Goal: Information Seeking & Learning: Compare options

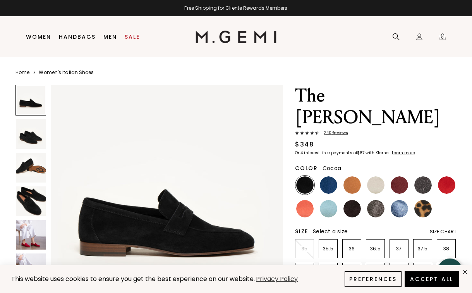
click at [375, 200] on img at bounding box center [375, 208] width 17 height 17
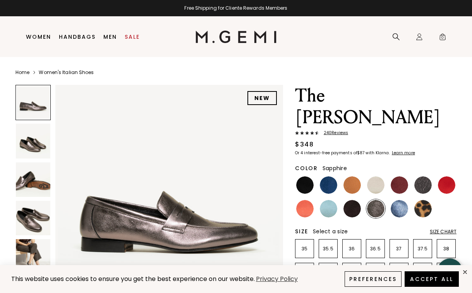
click at [398, 200] on img at bounding box center [399, 208] width 17 height 17
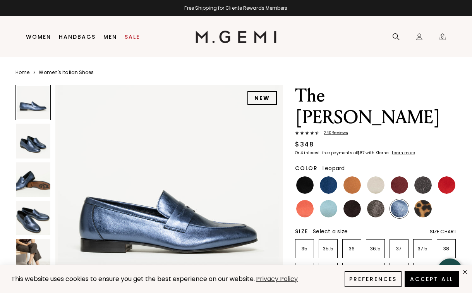
click at [422, 200] on img at bounding box center [422, 208] width 17 height 17
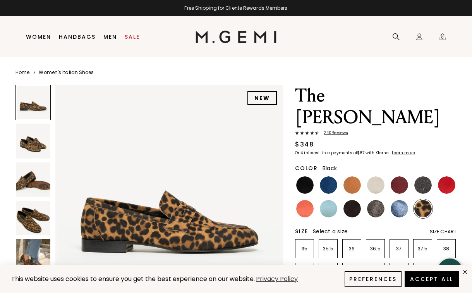
click at [308, 176] on img at bounding box center [304, 184] width 17 height 17
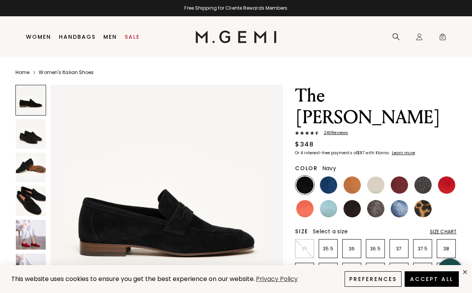
click at [331, 176] on img at bounding box center [328, 184] width 17 height 17
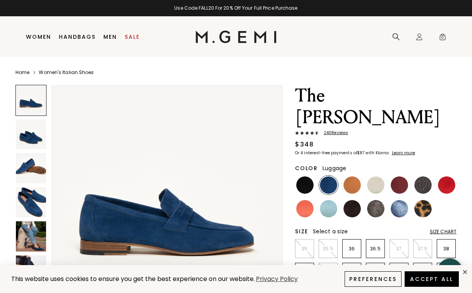
click at [349, 176] on img at bounding box center [351, 184] width 17 height 17
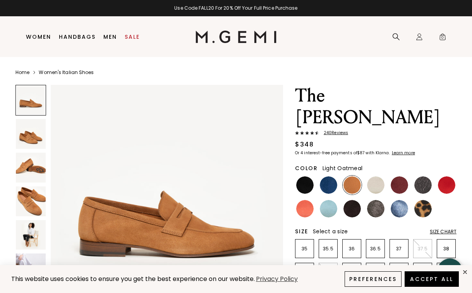
click at [377, 175] on div at bounding box center [375, 184] width 19 height 19
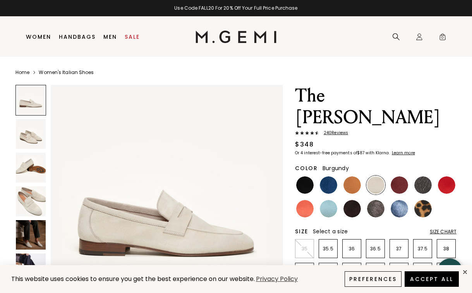
click at [400, 176] on img at bounding box center [399, 184] width 17 height 17
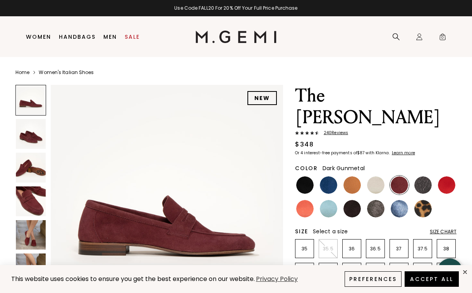
click at [427, 176] on img at bounding box center [422, 184] width 17 height 17
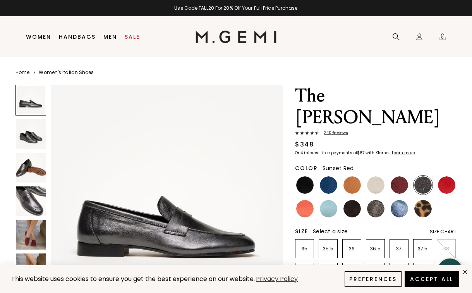
click at [447, 176] on img at bounding box center [446, 184] width 17 height 17
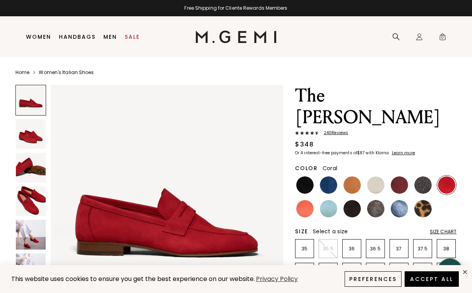
click at [306, 200] on img at bounding box center [304, 208] width 17 height 17
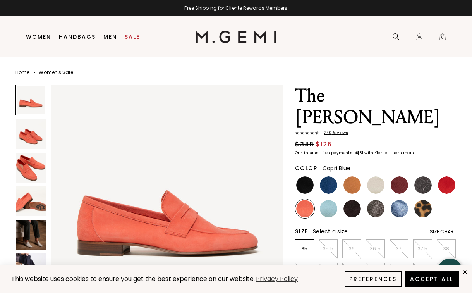
click at [327, 200] on img at bounding box center [328, 208] width 17 height 17
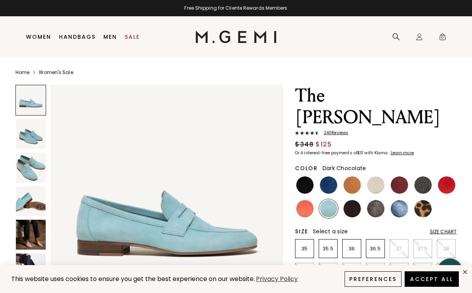
click at [344, 200] on img at bounding box center [351, 208] width 17 height 17
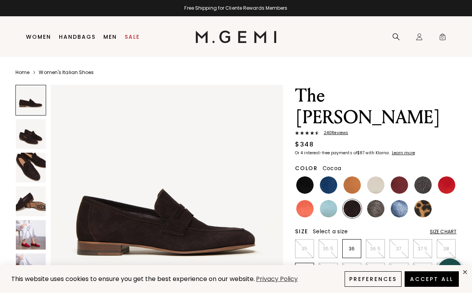
click at [368, 200] on img at bounding box center [375, 208] width 17 height 17
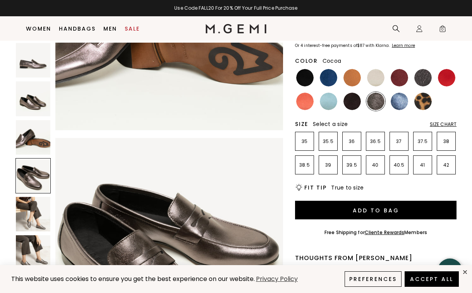
scroll to position [88, 0]
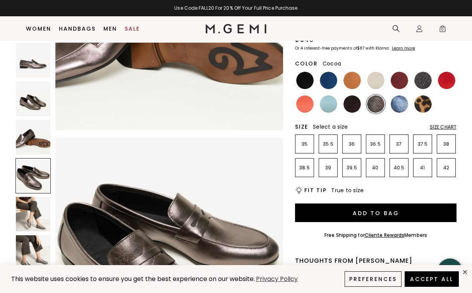
click at [36, 216] on img at bounding box center [33, 214] width 34 height 34
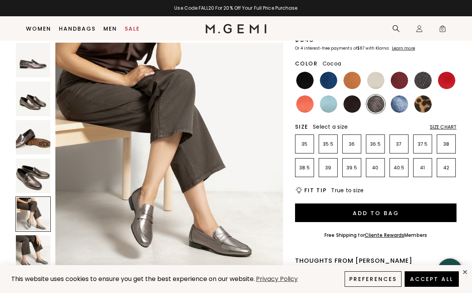
click at [32, 248] on img at bounding box center [33, 252] width 34 height 34
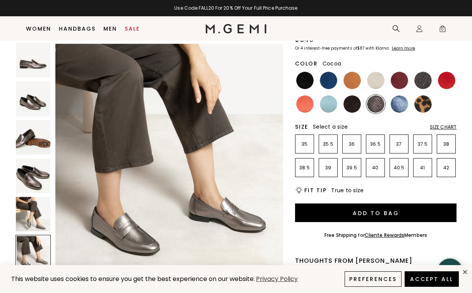
scroll to position [1176, 0]
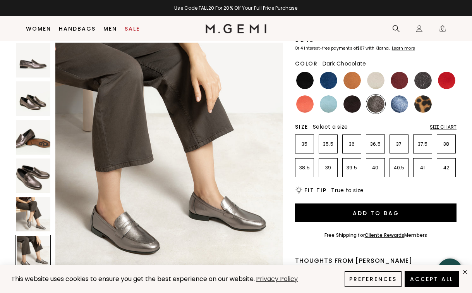
click at [350, 95] on img at bounding box center [351, 103] width 17 height 17
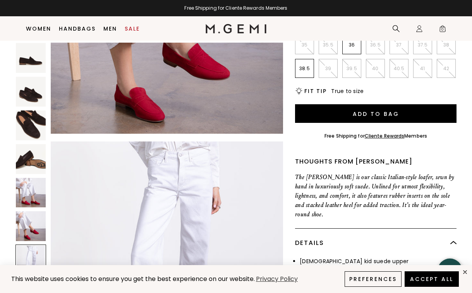
scroll to position [1448, 0]
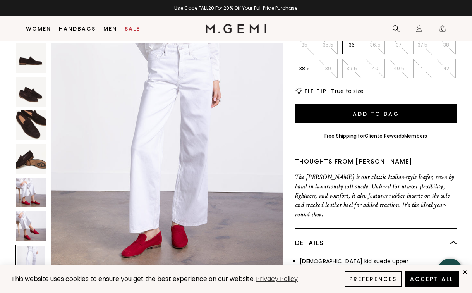
click at [22, 97] on img at bounding box center [31, 92] width 30 height 30
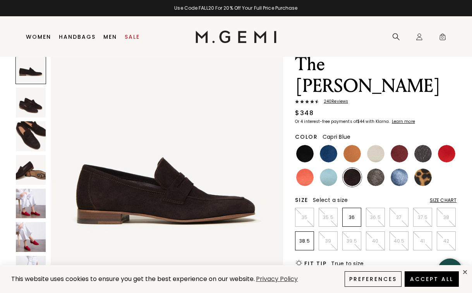
scroll to position [0, 0]
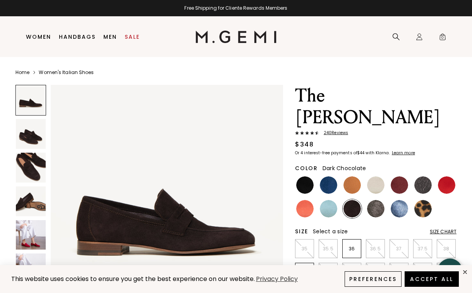
click at [39, 130] on img at bounding box center [31, 134] width 30 height 30
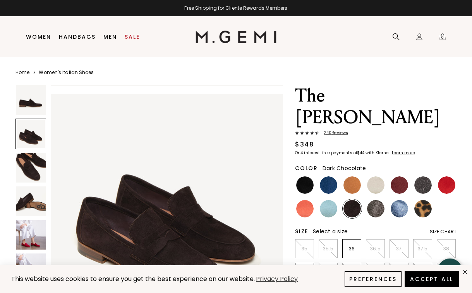
scroll to position [240, 0]
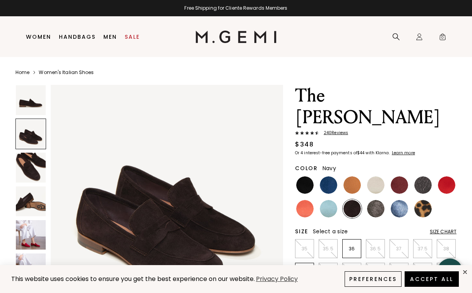
click at [353, 176] on img at bounding box center [351, 184] width 17 height 17
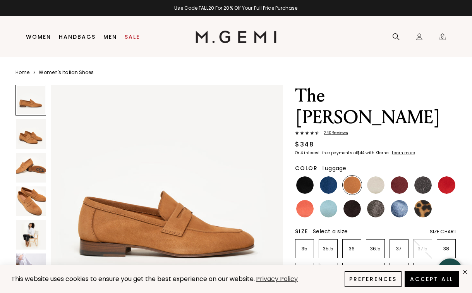
click at [24, 224] on img at bounding box center [31, 235] width 30 height 30
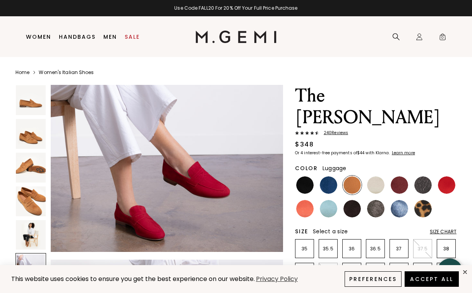
scroll to position [1264, 0]
